Goal: Check status: Check status

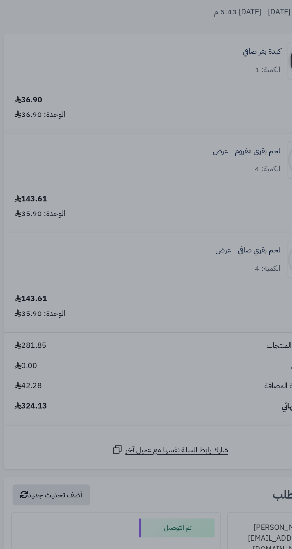
click at [145, 150] on div at bounding box center [146, 274] width 292 height 549
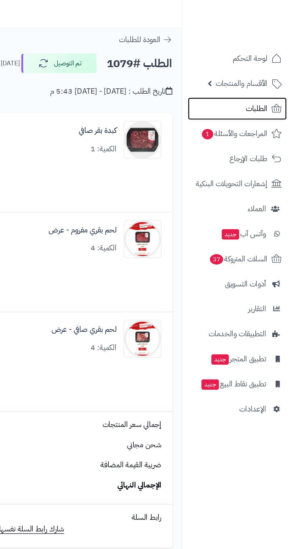
click at [268, 69] on span "الطلبات" at bounding box center [270, 68] width 14 height 8
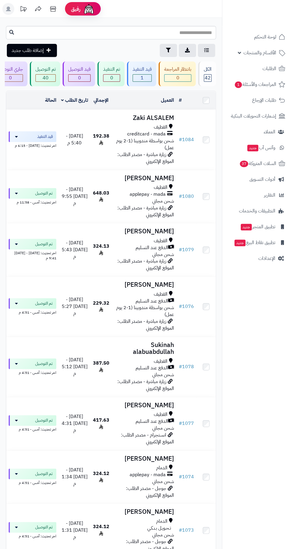
click at [95, 135] on span "192.38" at bounding box center [101, 139] width 16 height 14
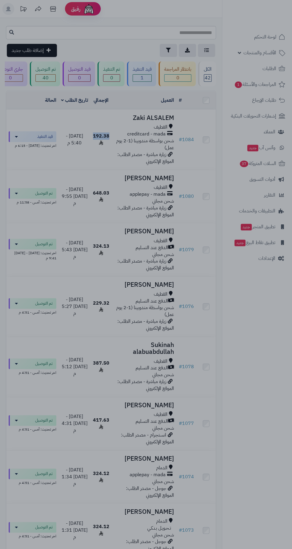
click at [72, 168] on div at bounding box center [146, 274] width 292 height 549
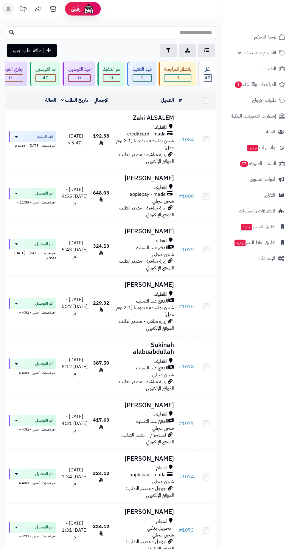
click at [134, 129] on div "القطيف" at bounding box center [144, 127] width 60 height 7
click at [125, 126] on div "القطيف" at bounding box center [144, 127] width 60 height 7
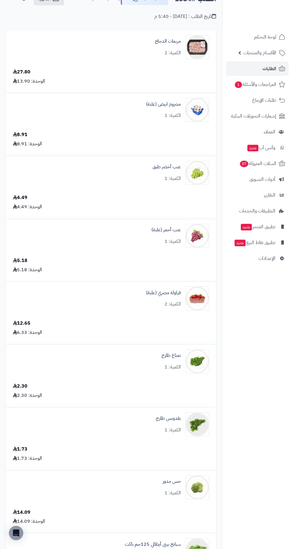
scroll to position [41, 0]
